Goal: Transaction & Acquisition: Purchase product/service

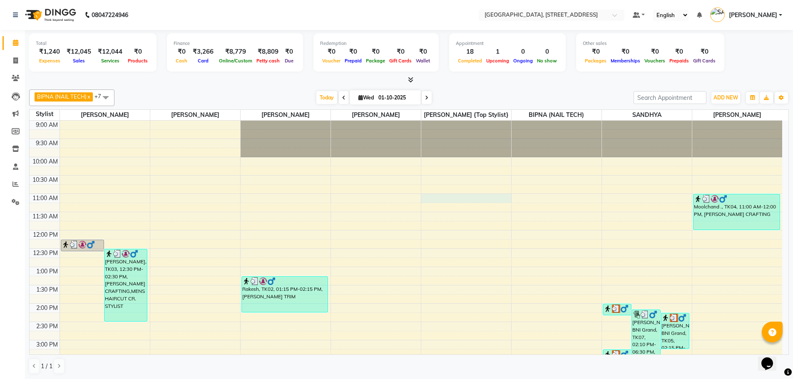
click at [457, 198] on div "9:00 AM 9:30 AM 10:00 AM 10:30 AM 11:00 AM 11:30 AM 12:00 PM 12:30 PM 1:00 PM 1…" at bounding box center [406, 377] width 753 height 512
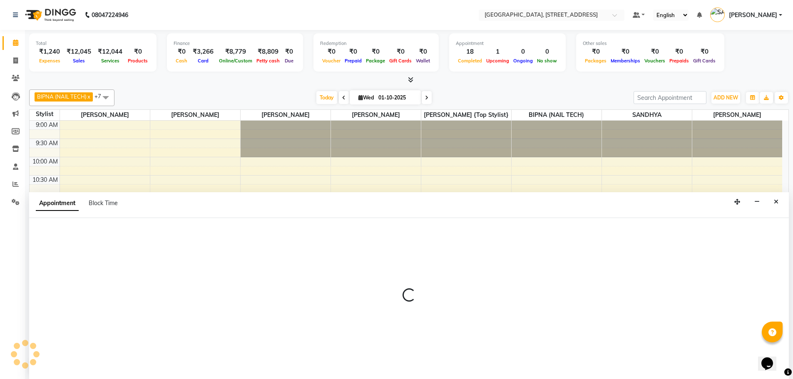
scroll to position [0, 0]
select select "73209"
select select "660"
select select "tentative"
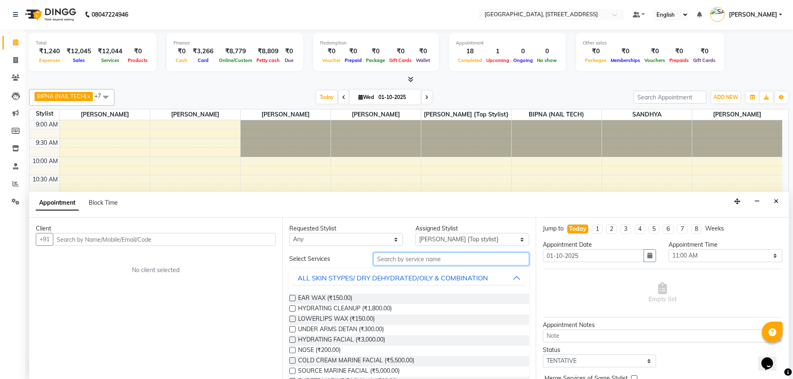
click at [438, 262] on input "text" at bounding box center [451, 259] width 156 height 13
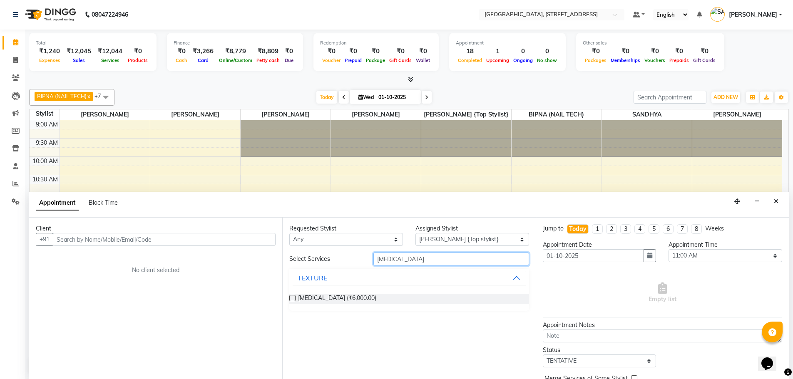
type input "botox"
click at [294, 295] on div "BOTOX (₹6,000.00)" at bounding box center [408, 299] width 239 height 10
click at [291, 298] on label at bounding box center [292, 298] width 6 height 6
click at [291, 298] on input "checkbox" at bounding box center [291, 298] width 5 height 5
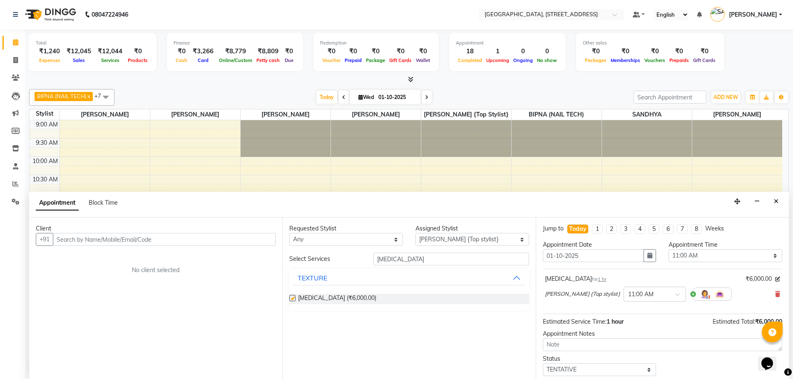
checkbox input "false"
click at [399, 261] on input "botox" at bounding box center [451, 259] width 156 height 13
type input "b"
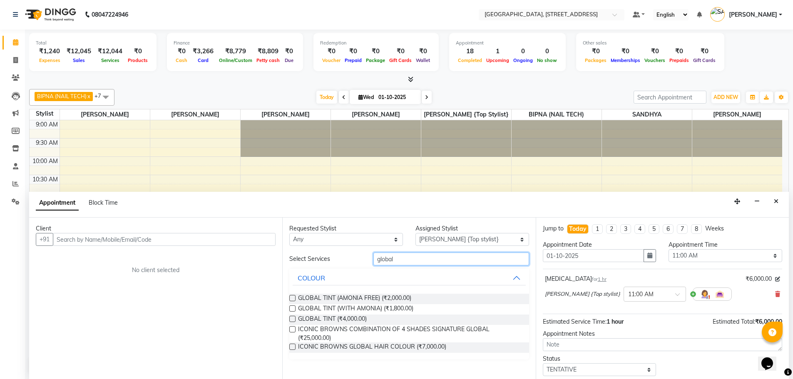
type input "global"
click at [292, 346] on label at bounding box center [292, 347] width 6 height 6
click at [292, 346] on input "checkbox" at bounding box center [291, 347] width 5 height 5
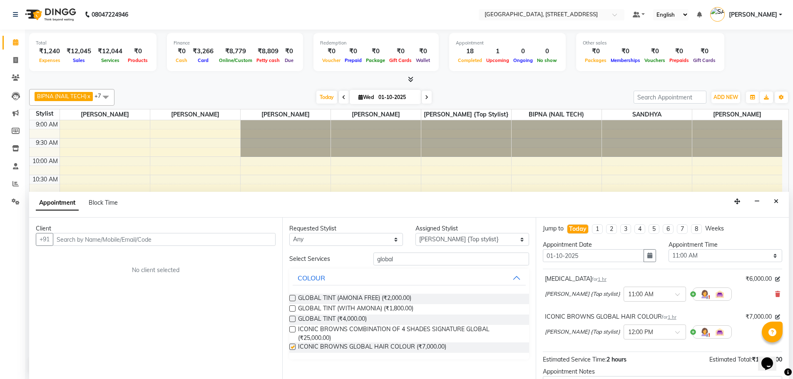
checkbox input "false"
click at [395, 259] on input "global" at bounding box center [451, 259] width 156 height 13
type input "g"
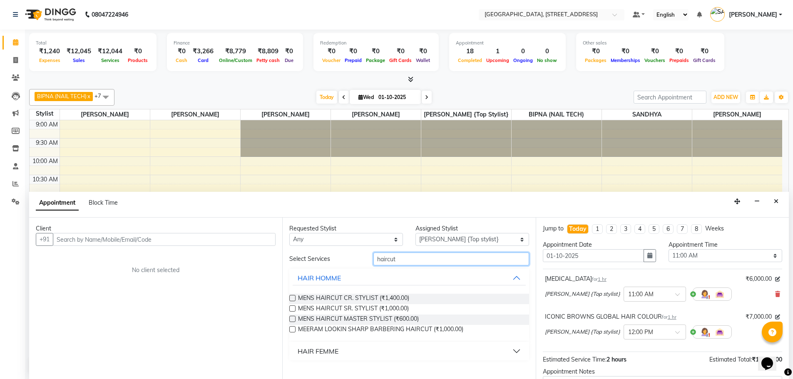
type input "haircut"
click at [514, 351] on button "HAIR FEMME" at bounding box center [409, 351] width 233 height 15
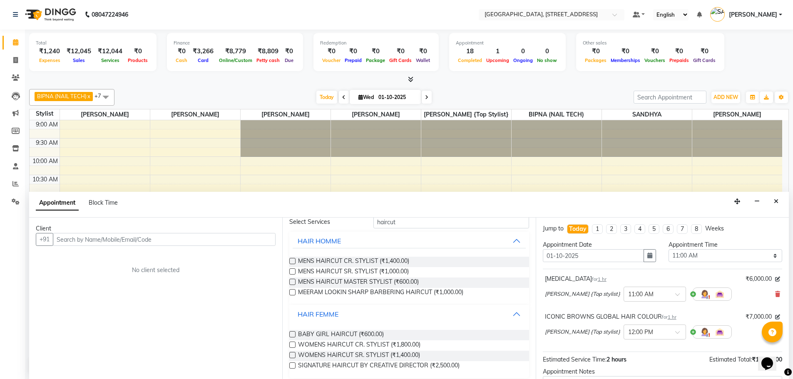
scroll to position [43, 0]
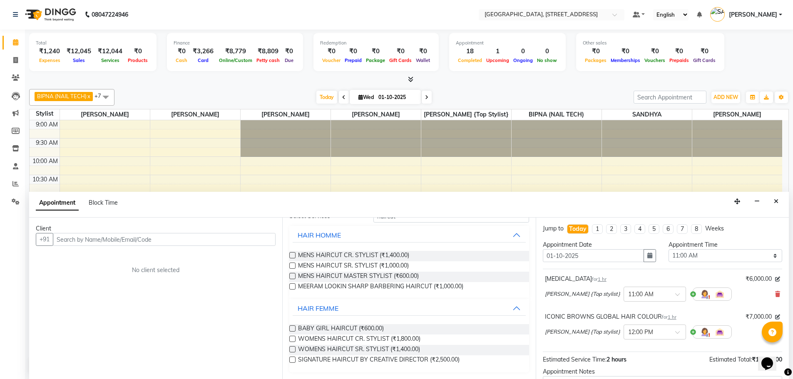
click at [294, 338] on label at bounding box center [292, 339] width 6 height 6
click at [294, 338] on input "checkbox" at bounding box center [291, 339] width 5 height 5
checkbox input "false"
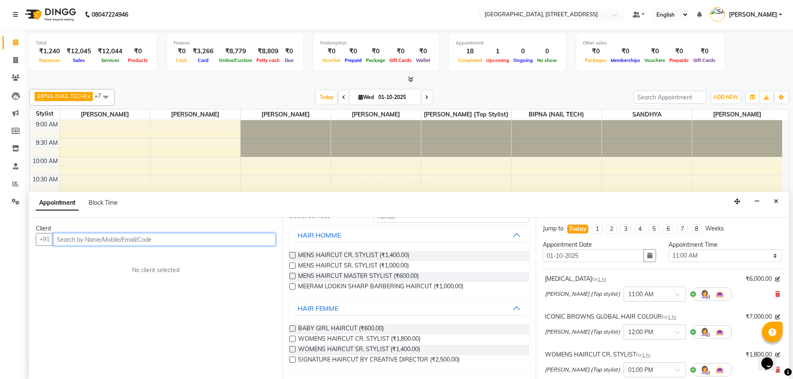
click at [169, 243] on input "text" at bounding box center [164, 239] width 223 height 13
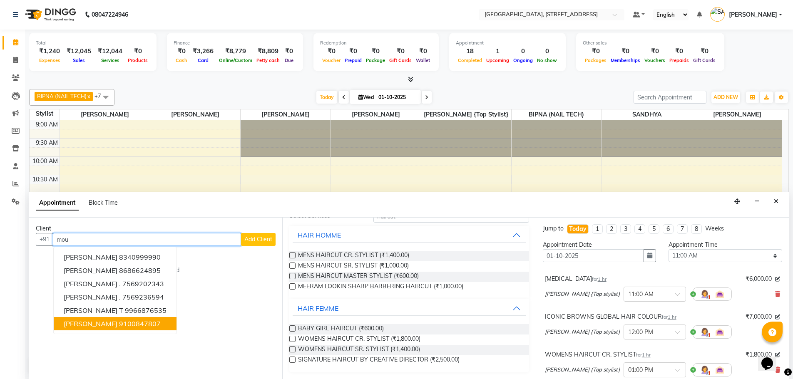
click at [134, 325] on ngb-highlight "9100847807" at bounding box center [140, 324] width 42 height 8
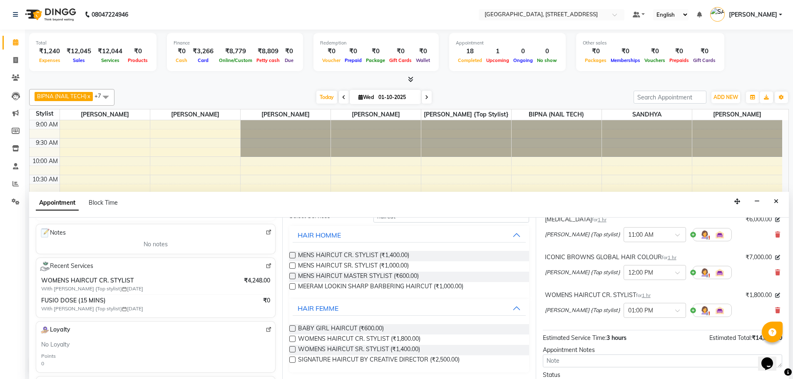
scroll to position [125, 0]
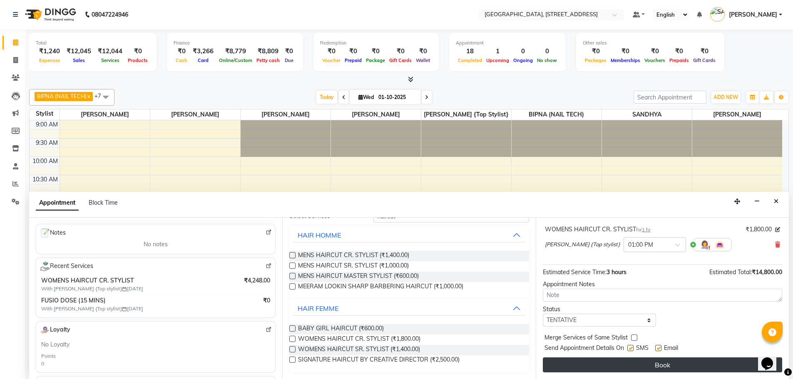
type input "9100847807"
click at [661, 365] on button "Book" at bounding box center [662, 365] width 239 height 15
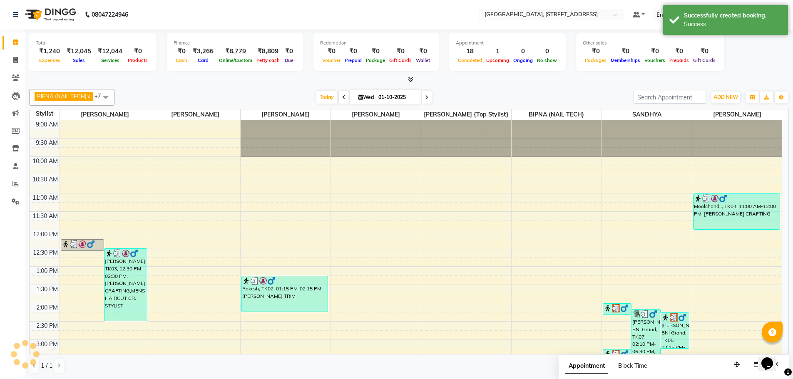
scroll to position [0, 0]
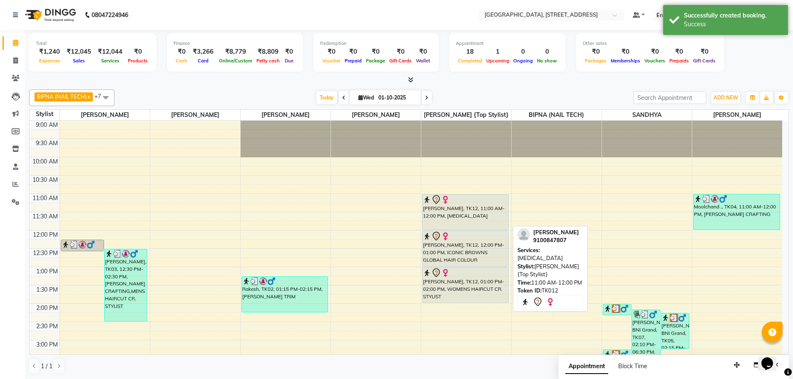
click at [495, 220] on div "[PERSON_NAME], TK12, 11:00 AM-12:00 PM, [MEDICAL_DATA]" at bounding box center [466, 211] width 86 height 35
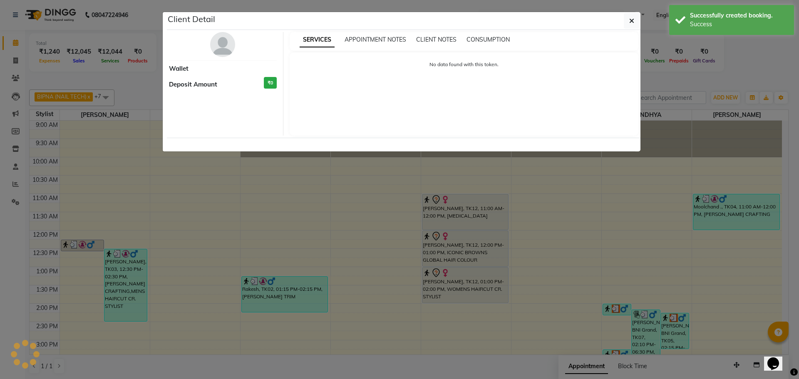
select select "7"
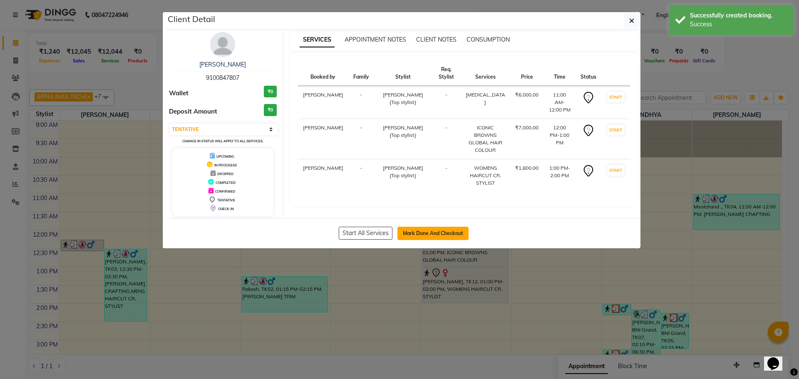
click at [437, 230] on button "Mark Done And Checkout" at bounding box center [433, 233] width 71 height 13
select select "service"
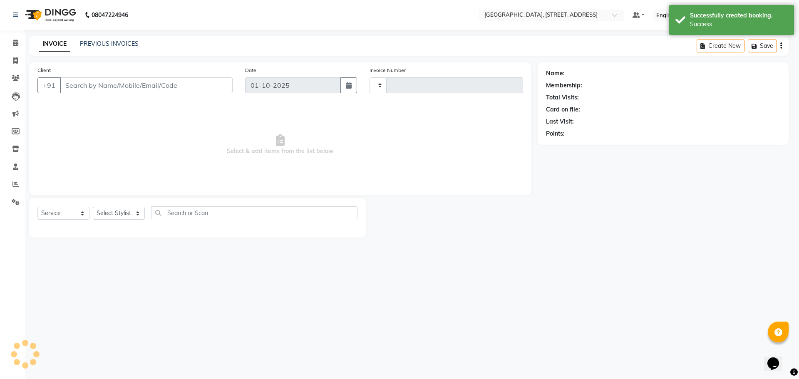
type input "1116"
select select "3"
select select "8062"
type input "9100847807"
select select "73209"
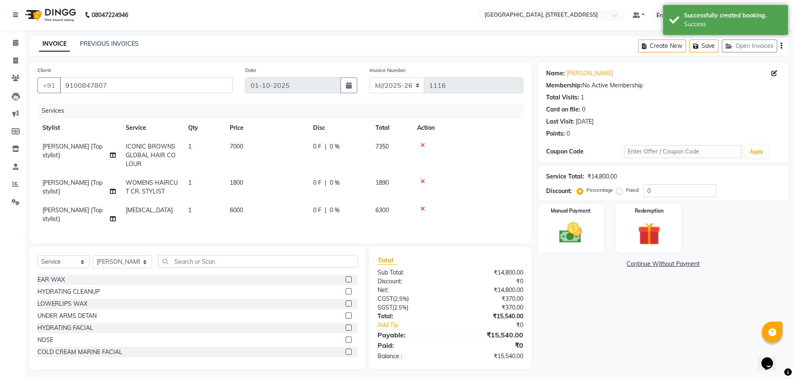
click at [563, 265] on link "Continue Without Payment" at bounding box center [663, 264] width 248 height 9
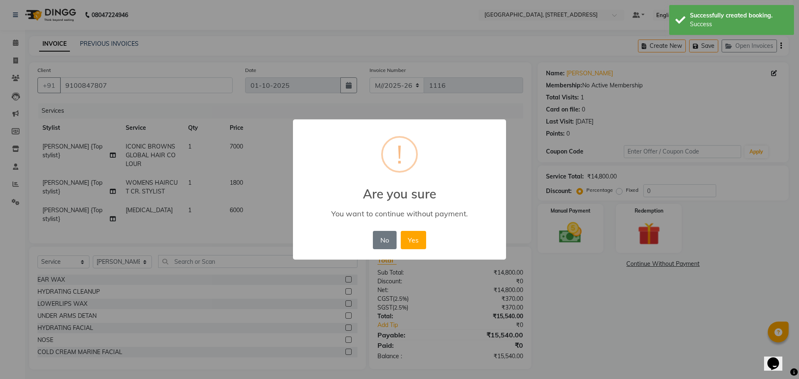
drag, startPoint x: 618, startPoint y: 284, endPoint x: 514, endPoint y: 274, distance: 104.2
click at [617, 284] on div "× ! Are you sure You want to continue without payment. No No Yes" at bounding box center [399, 189] width 799 height 379
click at [383, 241] on button "No" at bounding box center [384, 240] width 23 height 18
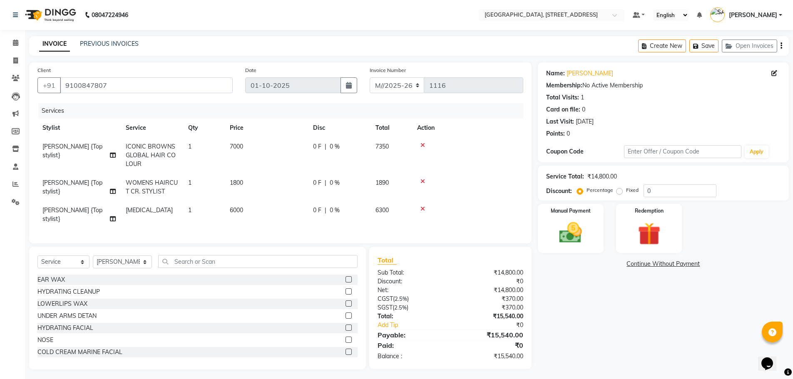
click at [241, 147] on span "7000" at bounding box center [236, 146] width 13 height 7
select select "73209"
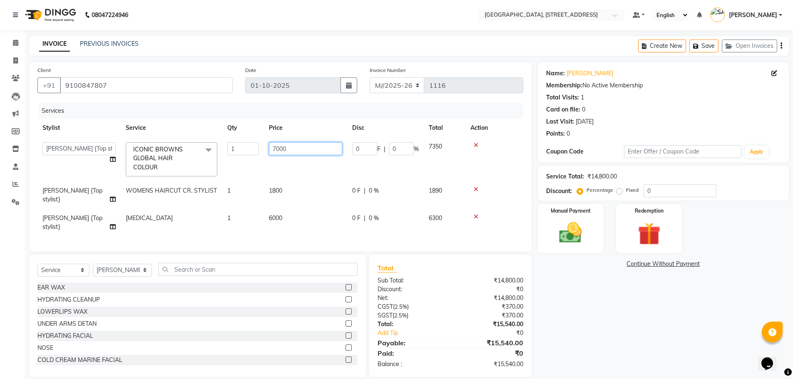
click at [291, 149] on input "7000" at bounding box center [305, 148] width 73 height 13
type input "7"
type input "5000"
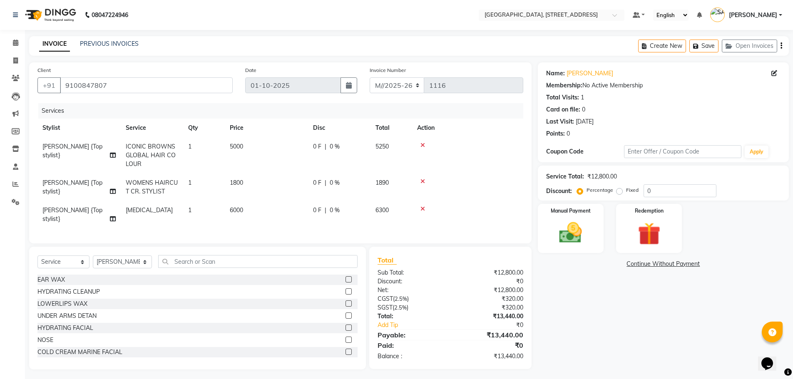
click at [282, 214] on td "6000" at bounding box center [266, 214] width 83 height 27
select select "73209"
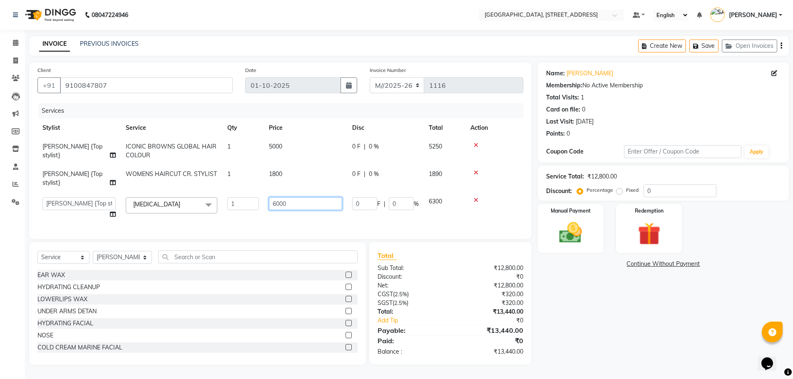
click at [293, 206] on input "6000" at bounding box center [305, 203] width 73 height 13
type input "6"
type input "5000"
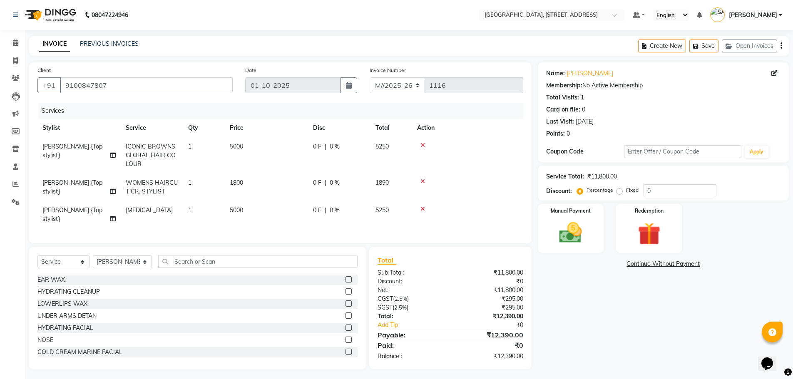
click at [638, 307] on div "Name: Mounika Kalapala Membership: No Active Membership Total Visits: 1 Card on…" at bounding box center [666, 215] width 257 height 307
click at [581, 309] on div "Name: Mounika Kalapala Membership: No Active Membership Total Visits: 1 Card on…" at bounding box center [666, 215] width 257 height 307
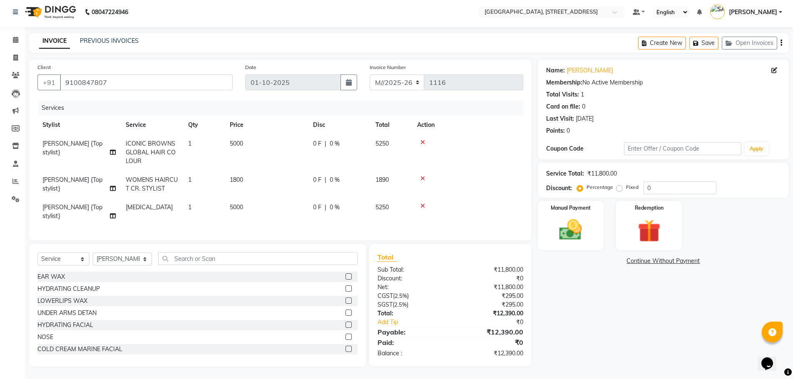
click at [631, 311] on div "Name: Mounika Kalapala Membership: No Active Membership Total Visits: 1 Card on…" at bounding box center [666, 213] width 257 height 307
click at [246, 172] on td "1800" at bounding box center [266, 184] width 83 height 27
select select "73209"
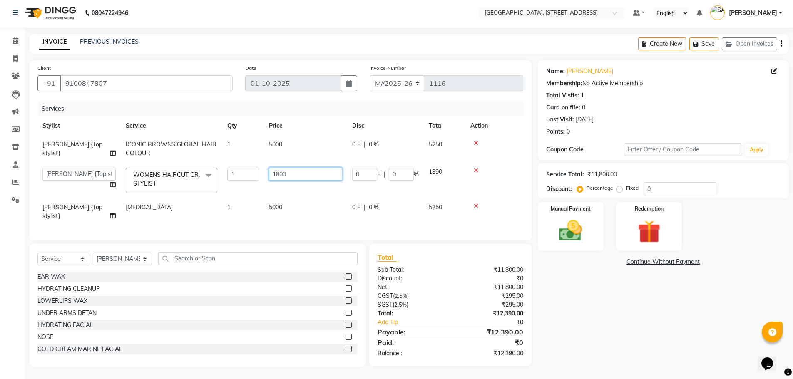
click at [292, 169] on input "1800" at bounding box center [305, 174] width 73 height 13
type input "1"
type input "1000"
click at [579, 283] on div "Name: Mounika Kalapala Membership: No Active Membership Total Visits: 1 Card on…" at bounding box center [666, 213] width 257 height 306
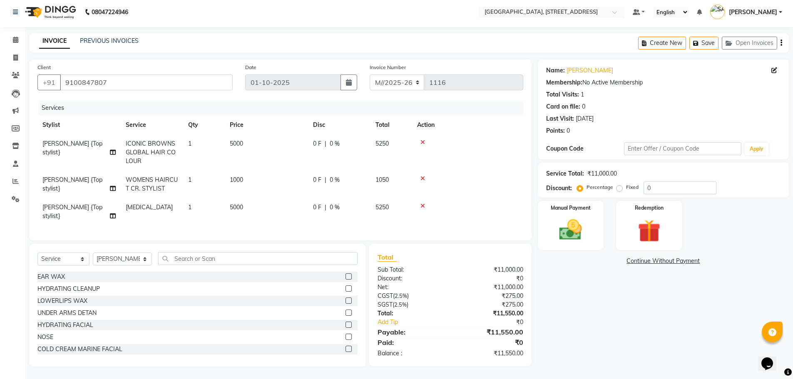
click at [245, 173] on td "1000" at bounding box center [266, 184] width 83 height 27
select select "73209"
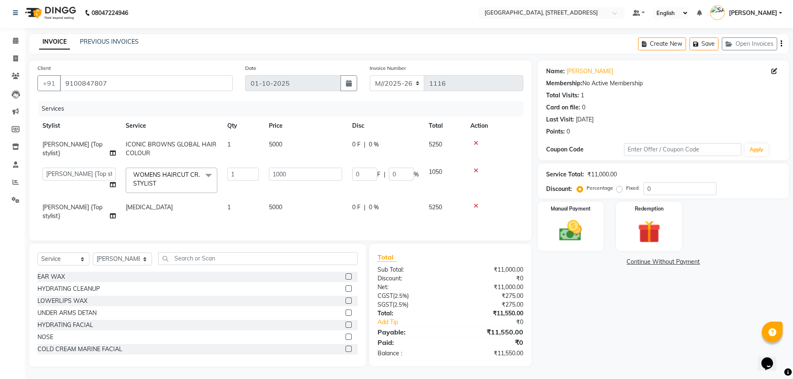
click at [639, 291] on div "Name: Mounika Kalapala Membership: No Active Membership Total Visits: 1 Card on…" at bounding box center [666, 213] width 257 height 306
click at [303, 168] on input "1000" at bounding box center [305, 174] width 73 height 13
type input "1"
type input "500"
click at [609, 302] on div "Name: Mounika Kalapala Membership: No Active Membership Total Visits: 1 Card on…" at bounding box center [666, 213] width 257 height 306
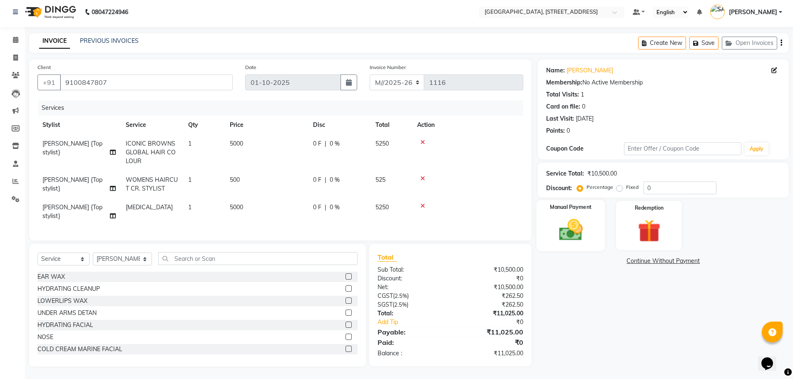
click at [578, 218] on img at bounding box center [571, 229] width 38 height 27
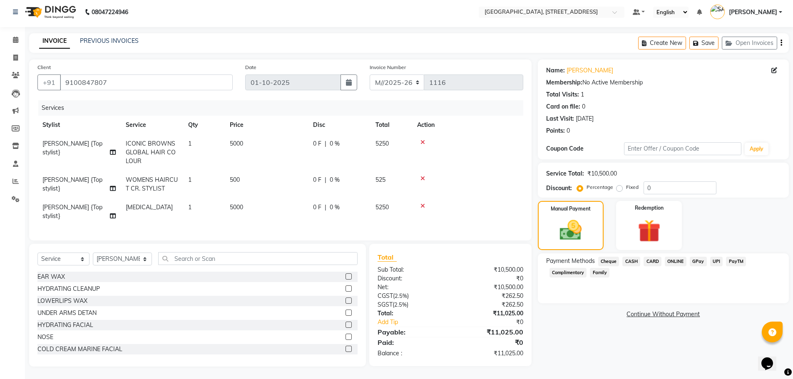
click at [732, 257] on span "PayTM" at bounding box center [736, 262] width 20 height 10
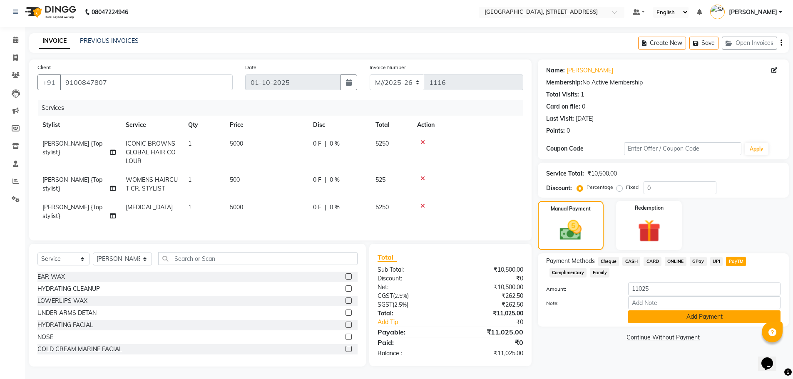
click at [664, 311] on button "Add Payment" at bounding box center [704, 317] width 152 height 13
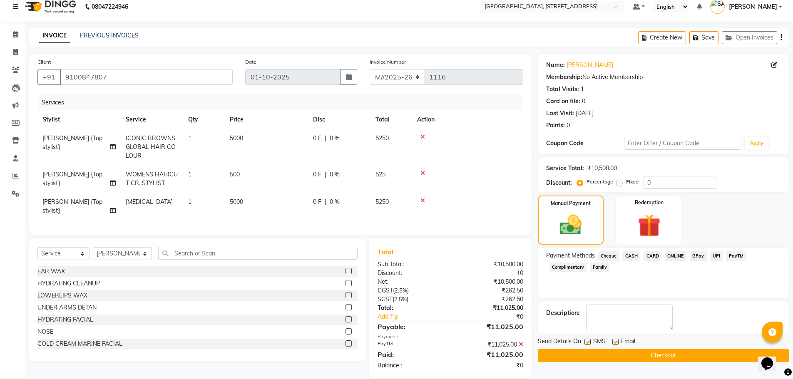
click at [743, 258] on span "PayTM" at bounding box center [736, 256] width 20 height 10
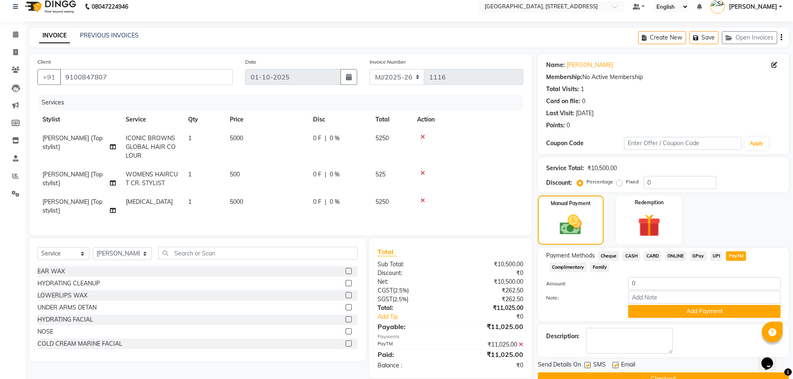
click at [675, 103] on div "Card on file: 0" at bounding box center [663, 101] width 234 height 9
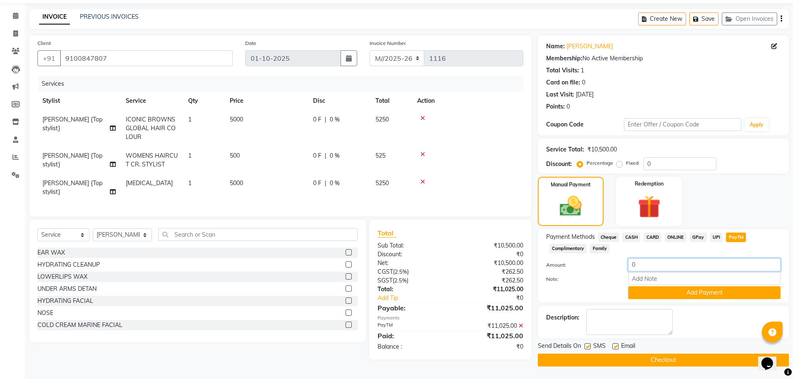
click at [636, 265] on input "0" at bounding box center [704, 265] width 152 height 13
click at [734, 190] on div "Manual Payment Redemption" at bounding box center [663, 201] width 263 height 49
click at [653, 240] on span "CARD" at bounding box center [653, 238] width 18 height 10
click at [741, 207] on div "Manual Payment Redemption" at bounding box center [663, 201] width 263 height 49
click at [752, 211] on div "Manual Payment Redemption" at bounding box center [663, 201] width 263 height 49
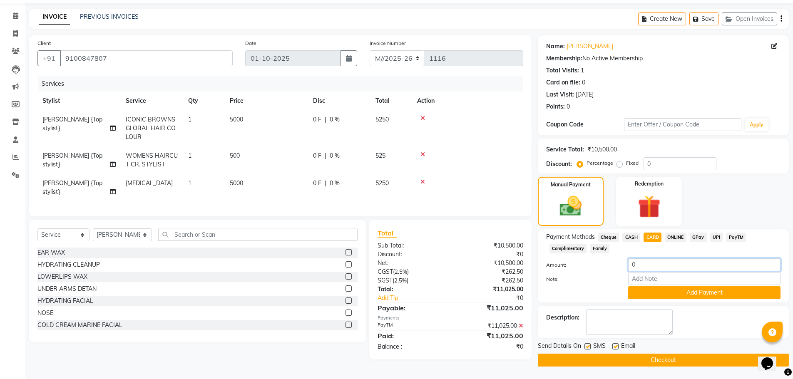
click at [644, 265] on input "0" at bounding box center [704, 265] width 152 height 13
type input "11000"
click at [662, 294] on button "Add Payment" at bounding box center [704, 292] width 152 height 13
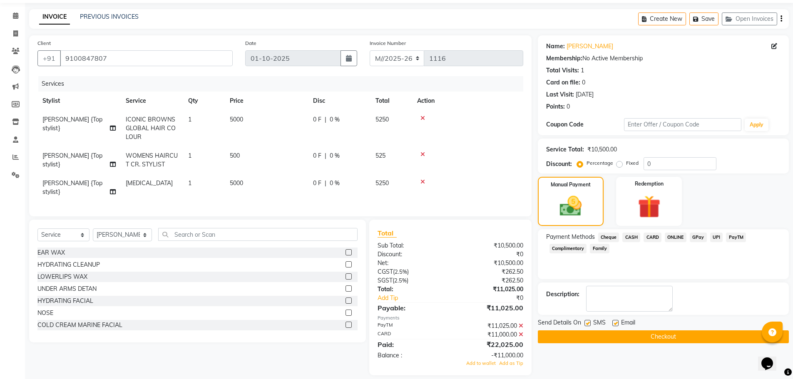
click at [522, 338] on icon at bounding box center [521, 335] width 5 height 6
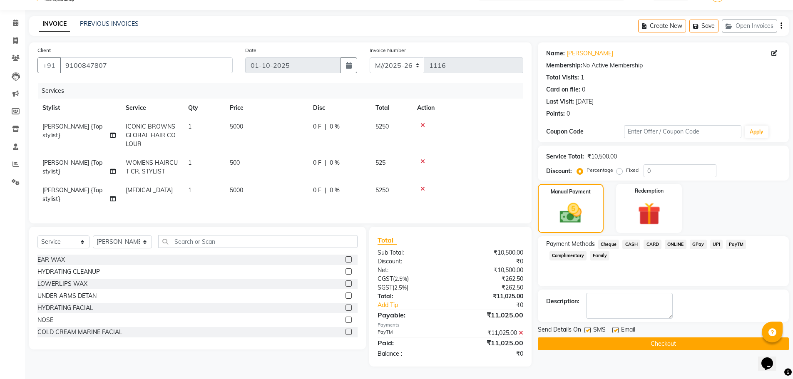
scroll to position [26, 0]
click at [522, 332] on icon at bounding box center [521, 333] width 5 height 6
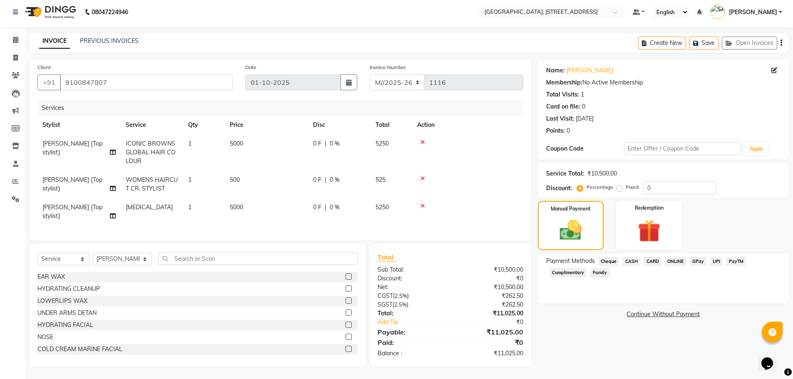
scroll to position [9, 0]
click at [589, 351] on div "Name: Mounika Kalapala Membership: No Active Membership Total Visits: 1 Card on…" at bounding box center [666, 213] width 257 height 307
click at [736, 257] on span "PayTM" at bounding box center [736, 262] width 20 height 10
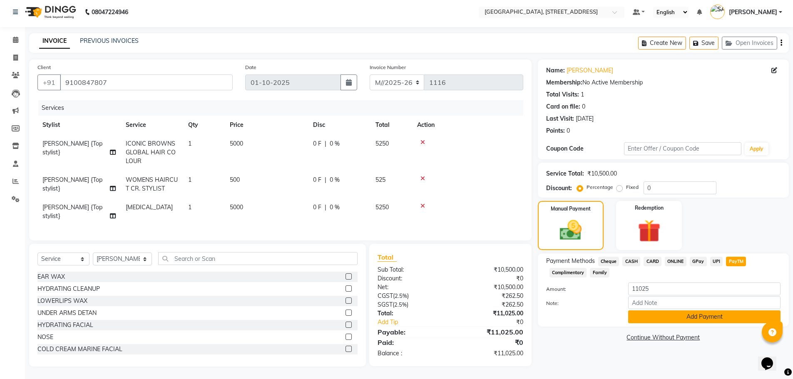
click at [688, 312] on button "Add Payment" at bounding box center [704, 317] width 152 height 13
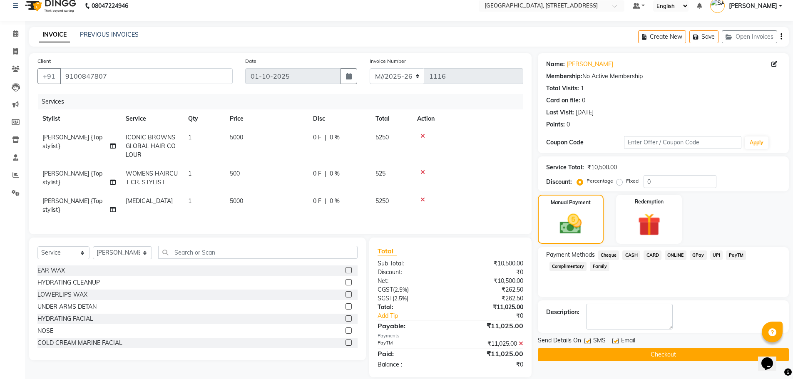
click at [676, 358] on button "Checkout" at bounding box center [663, 354] width 251 height 13
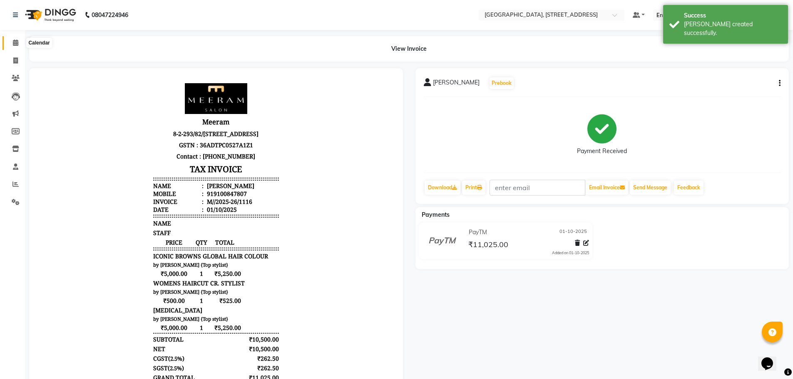
click at [16, 39] on span at bounding box center [15, 43] width 15 height 10
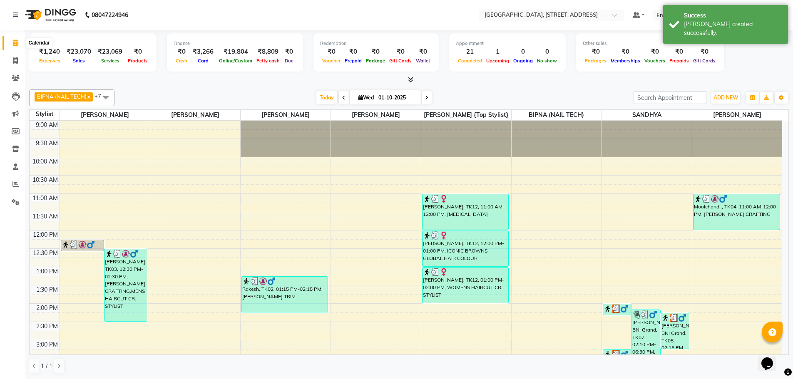
click at [15, 43] on icon at bounding box center [15, 43] width 5 height 6
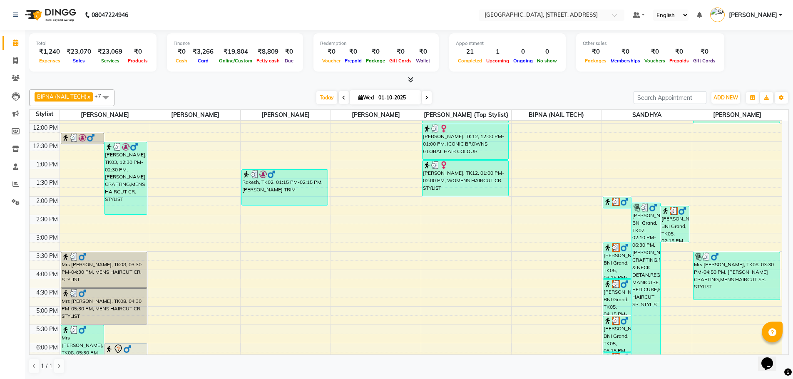
scroll to position [114, 0]
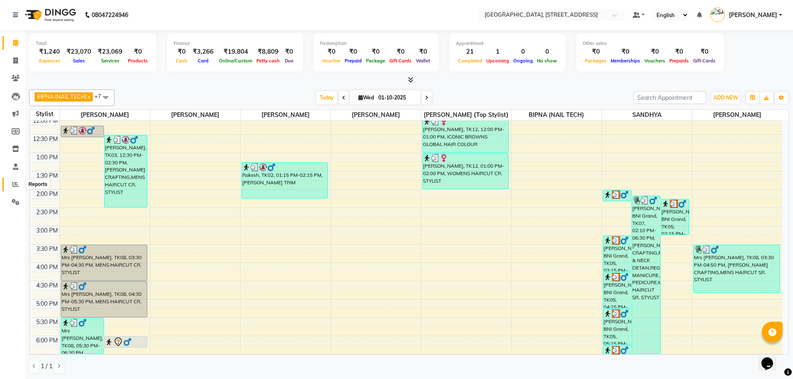
click at [16, 185] on icon at bounding box center [15, 184] width 6 height 6
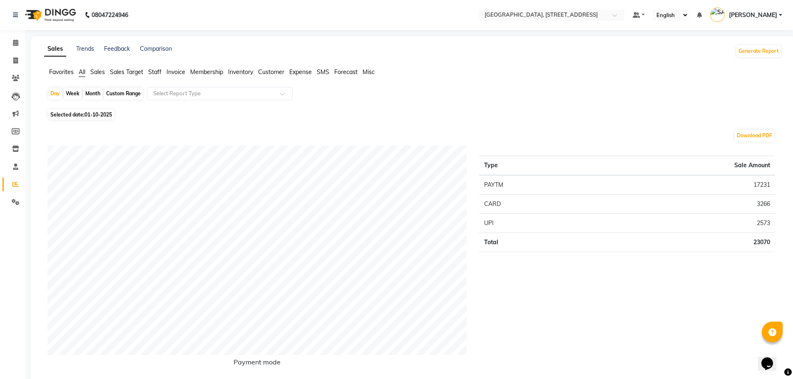
click at [99, 70] on span "Sales" at bounding box center [97, 71] width 15 height 7
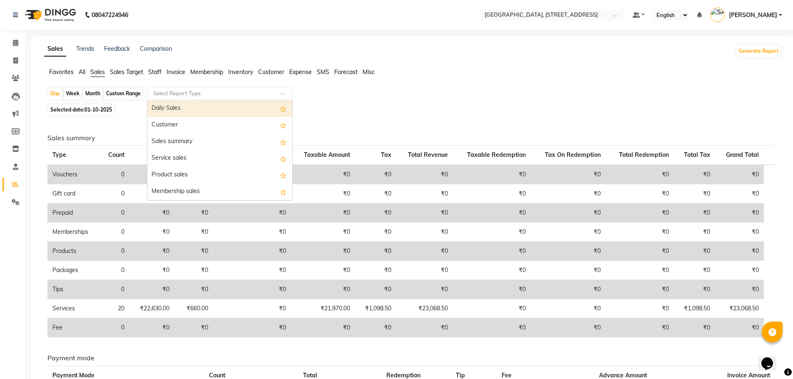
click at [191, 95] on input "text" at bounding box center [212, 93] width 120 height 8
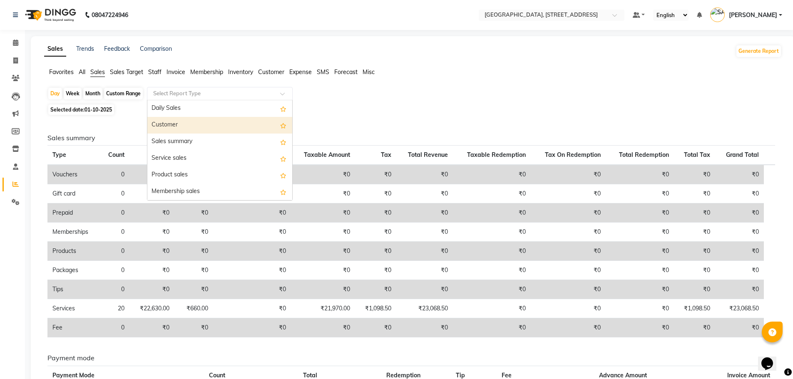
click at [195, 123] on div "Customer" at bounding box center [219, 125] width 145 height 17
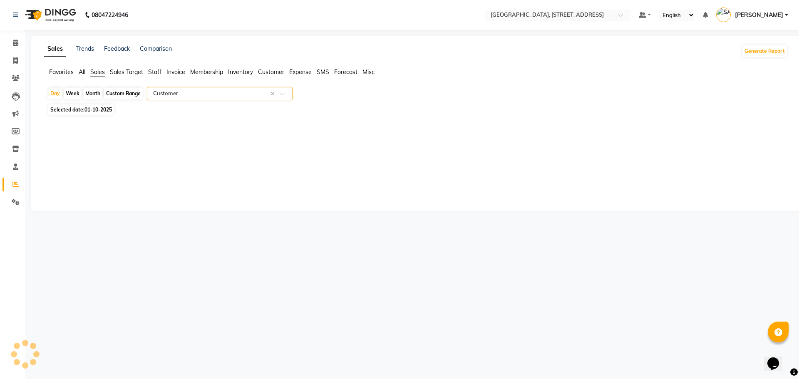
select select "filtered_report"
select select "pdf"
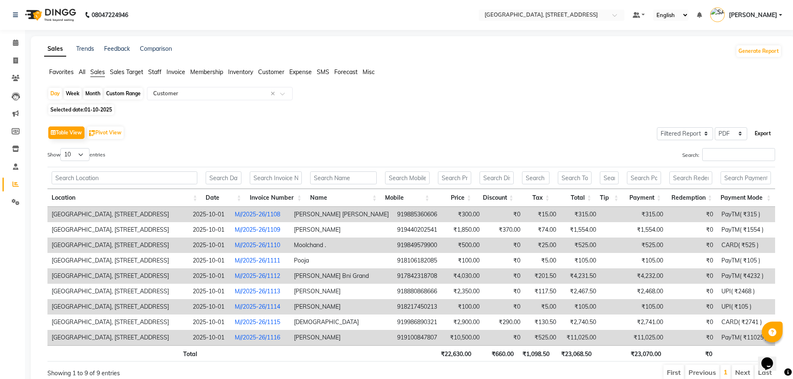
click at [763, 131] on button "Export" at bounding box center [762, 134] width 23 height 14
select select "monospace"
select select "12px"
select select "template_1"
select select "A4"
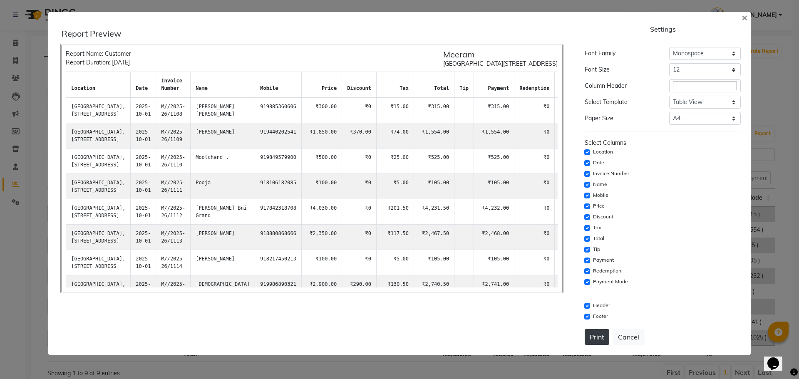
click at [599, 339] on button "Print" at bounding box center [597, 337] width 25 height 16
click at [626, 334] on button "Cancel" at bounding box center [629, 337] width 32 height 16
